Goal: Transaction & Acquisition: Purchase product/service

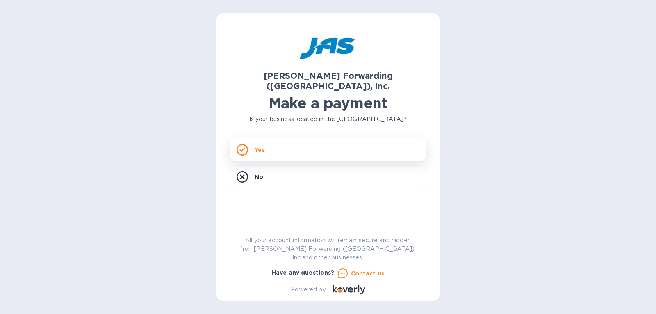
click at [241, 148] on icon at bounding box center [242, 150] width 6 height 5
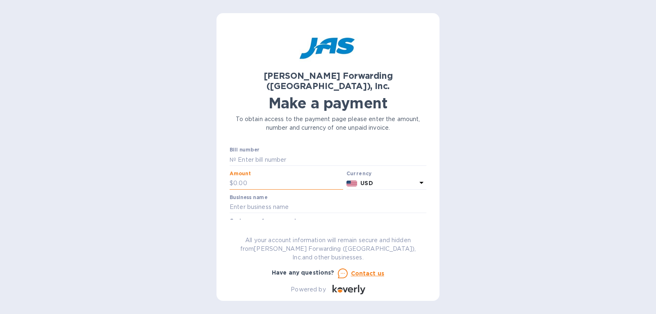
click at [259, 177] on input "text" at bounding box center [288, 183] width 110 height 12
click at [286, 153] on input "text" at bounding box center [331, 159] width 190 height 12
click at [253, 177] on input "text" at bounding box center [288, 183] width 110 height 12
type input "175"
click at [248, 153] on input "text" at bounding box center [331, 159] width 190 height 12
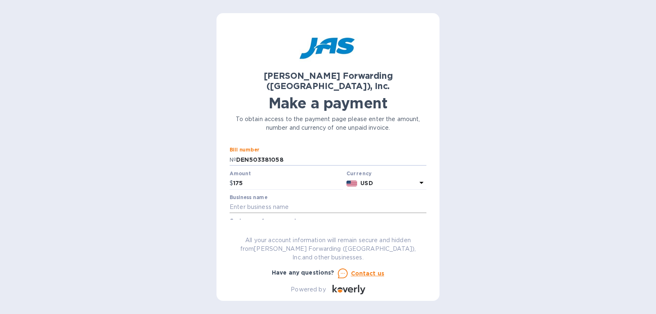
type input "DEN503381058"
click at [237, 201] on input "text" at bounding box center [328, 207] width 197 height 12
type input "mountain Peak Dsigns"
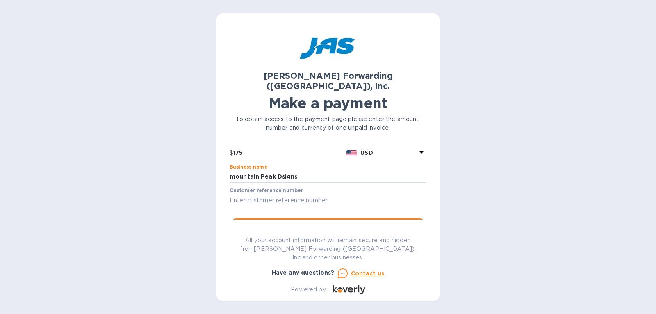
scroll to position [82, 0]
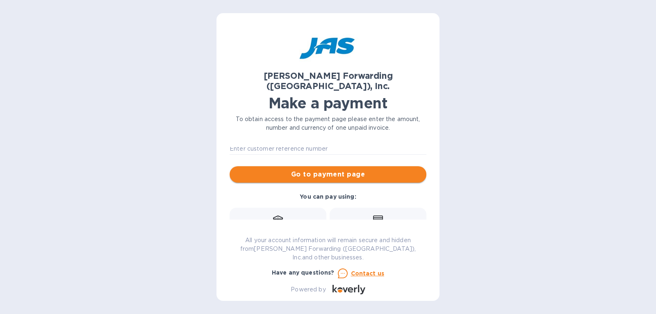
click at [314, 169] on span "Go to payment page" at bounding box center [328, 174] width 184 height 10
